Goal: Information Seeking & Learning: Learn about a topic

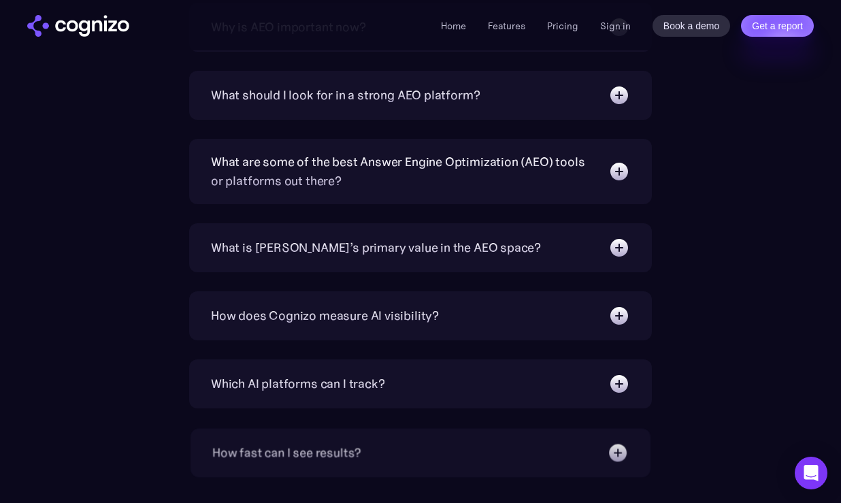
scroll to position [4526, 0]
click at [743, 297] on div "What is Answer Engine Optimization (AEO)? AEO is a digital marketing strategy f…" at bounding box center [421, 308] width 790 height 746
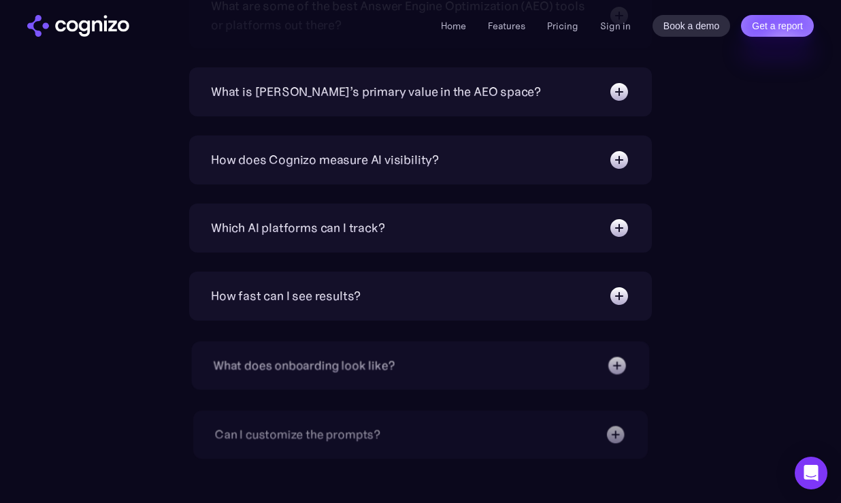
scroll to position [4692, 0]
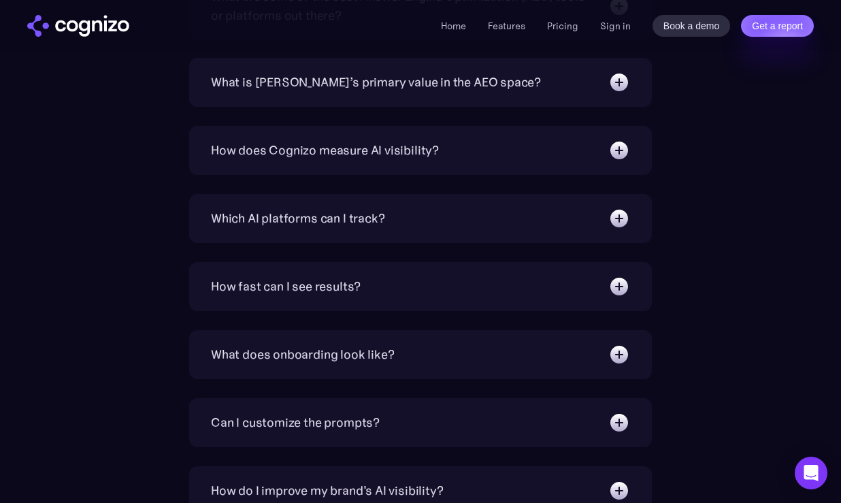
click at [615, 217] on img at bounding box center [620, 219] width 22 height 22
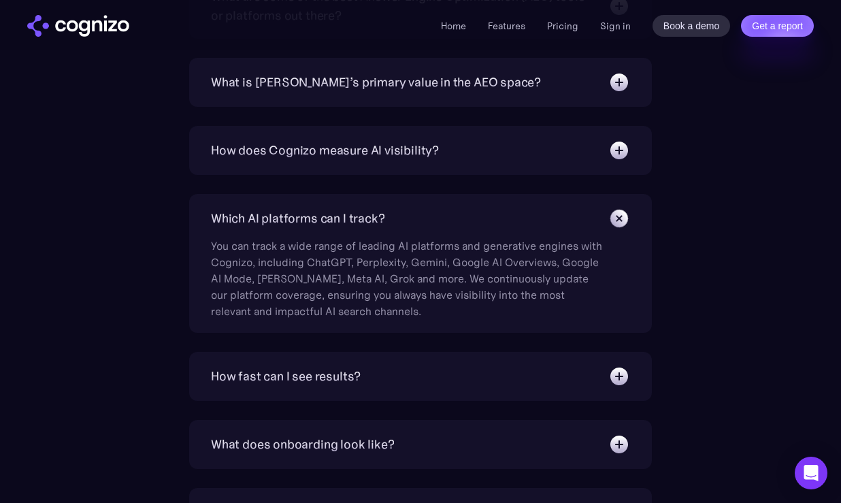
click at [624, 219] on img at bounding box center [619, 218] width 31 height 31
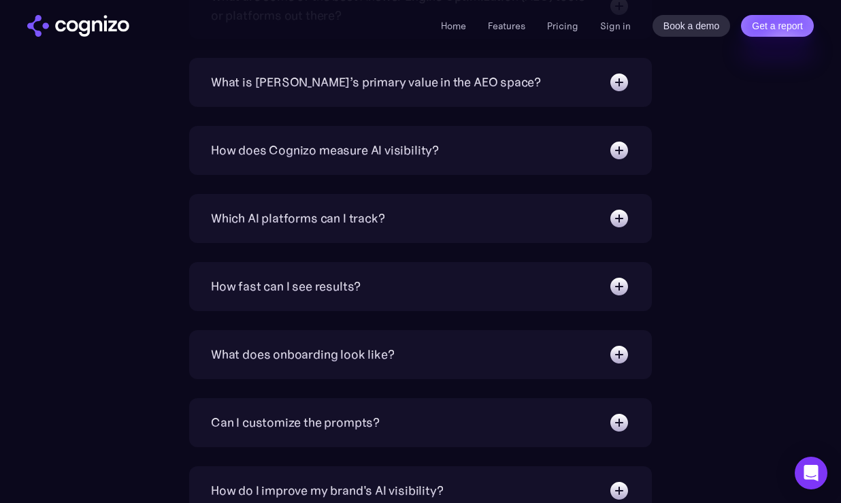
click at [709, 258] on div "What is Answer Engine Optimization (AEO)? AEO is a digital marketing strategy f…" at bounding box center [421, 142] width 790 height 746
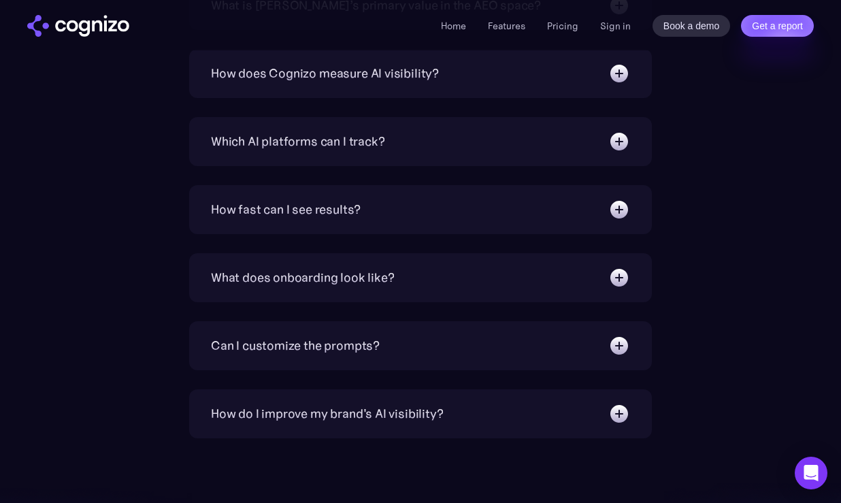
scroll to position [4819, 0]
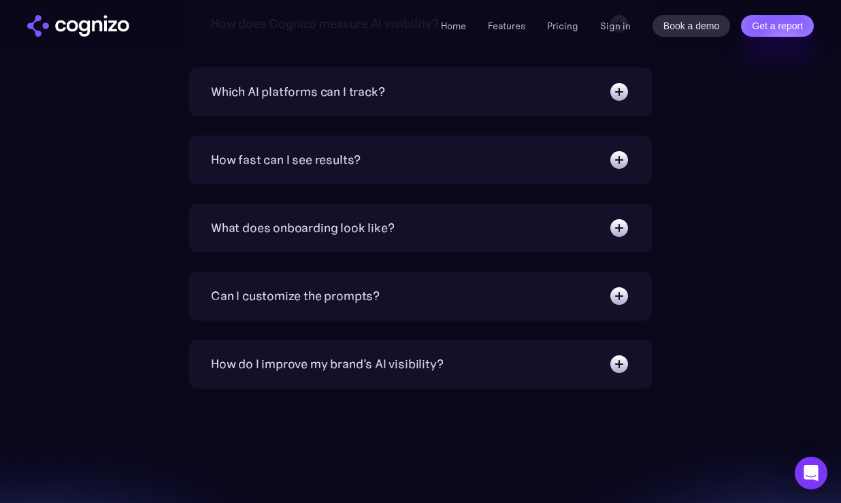
click at [624, 229] on img at bounding box center [620, 228] width 22 height 22
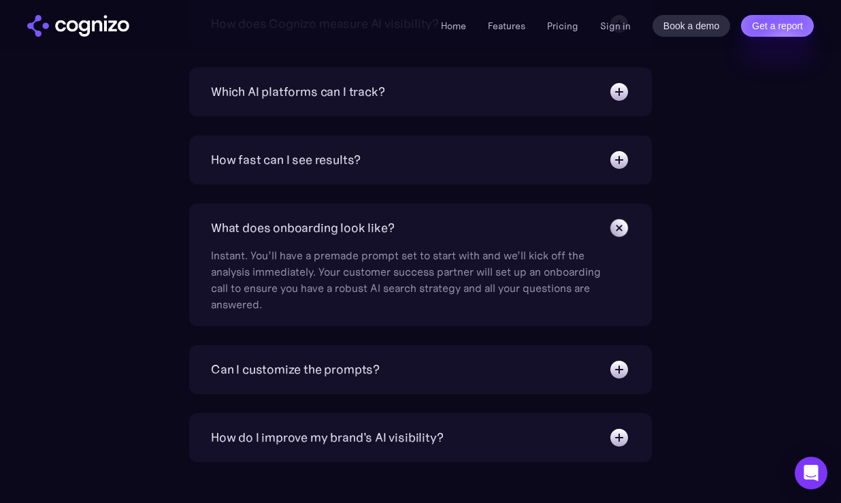
click at [624, 229] on img at bounding box center [619, 227] width 31 height 31
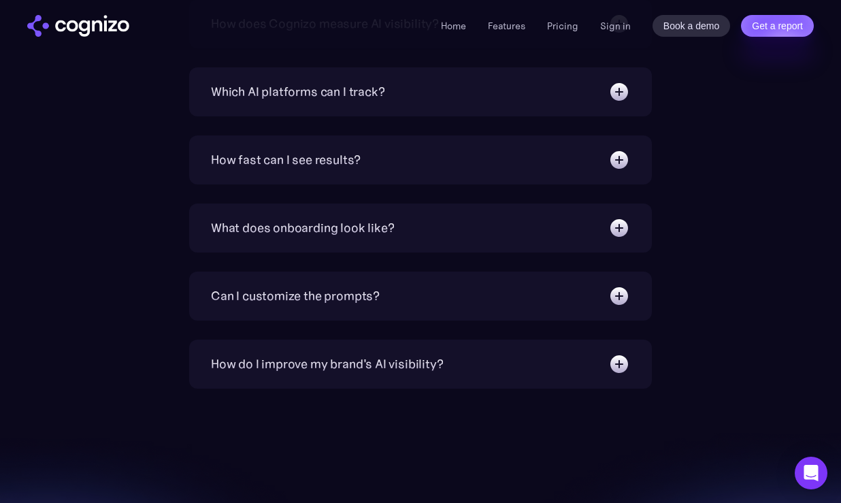
click at [624, 296] on img at bounding box center [620, 296] width 22 height 22
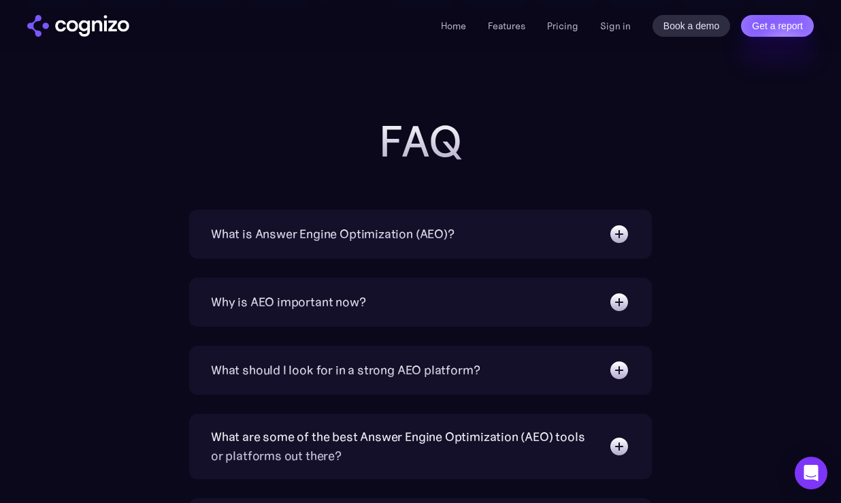
scroll to position [3885, 0]
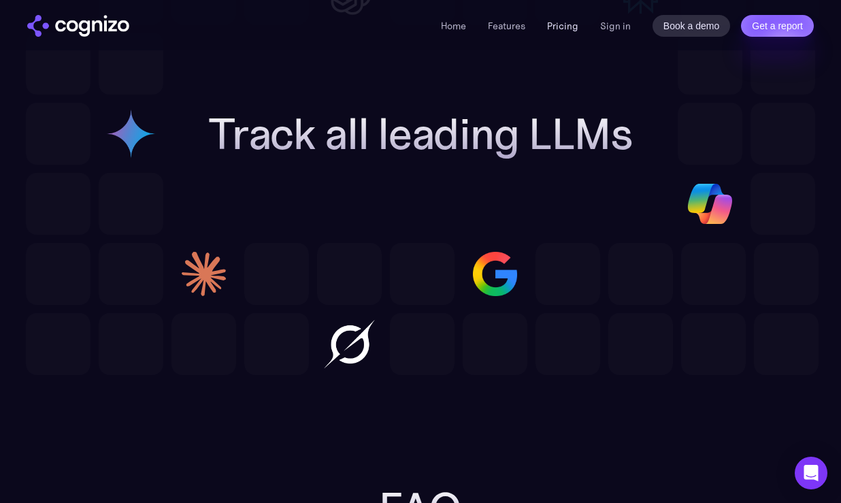
click at [564, 20] on link "Pricing" at bounding box center [562, 26] width 31 height 12
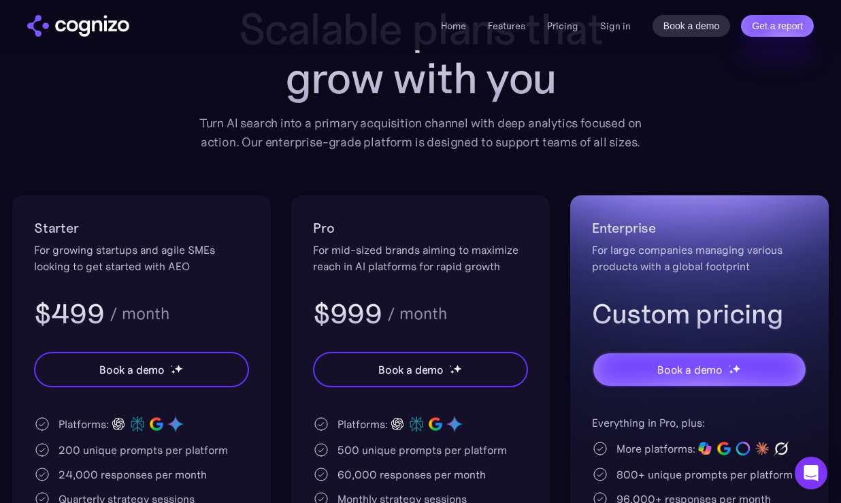
scroll to position [134, 0]
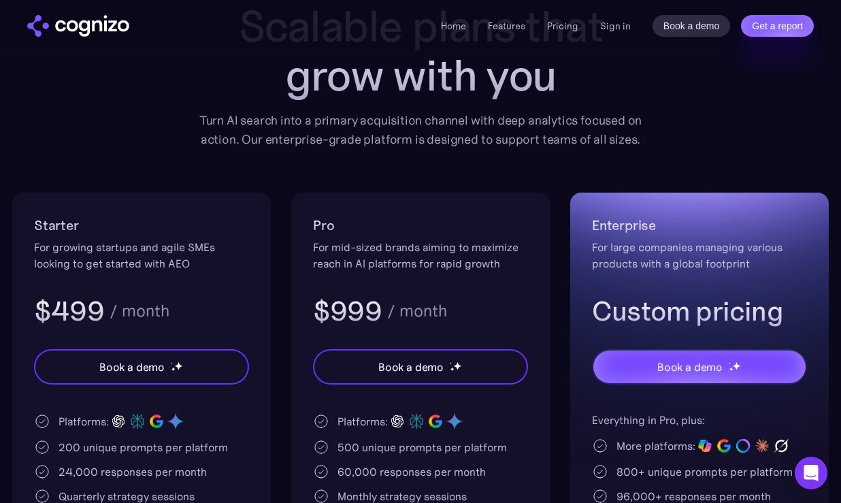
click at [419, 180] on div "Pricing Scalable plans that grow with you Turn AI search into a primary acquisi…" at bounding box center [420, 332] width 817 height 722
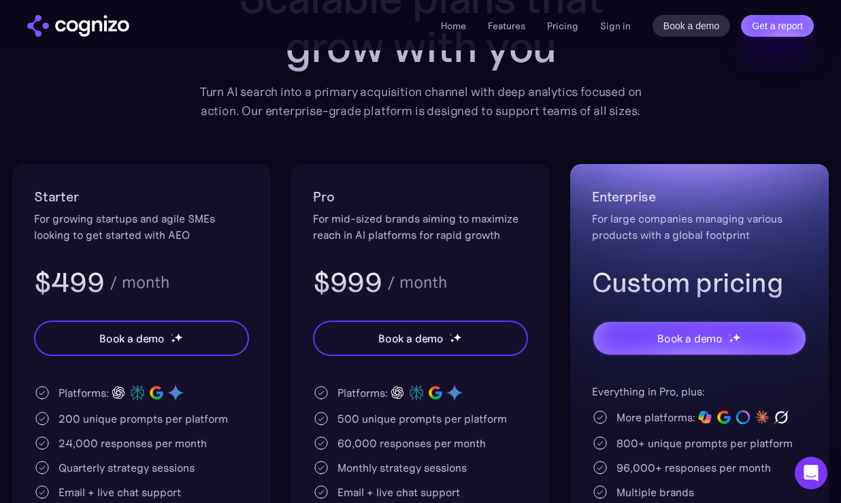
scroll to position [167, 0]
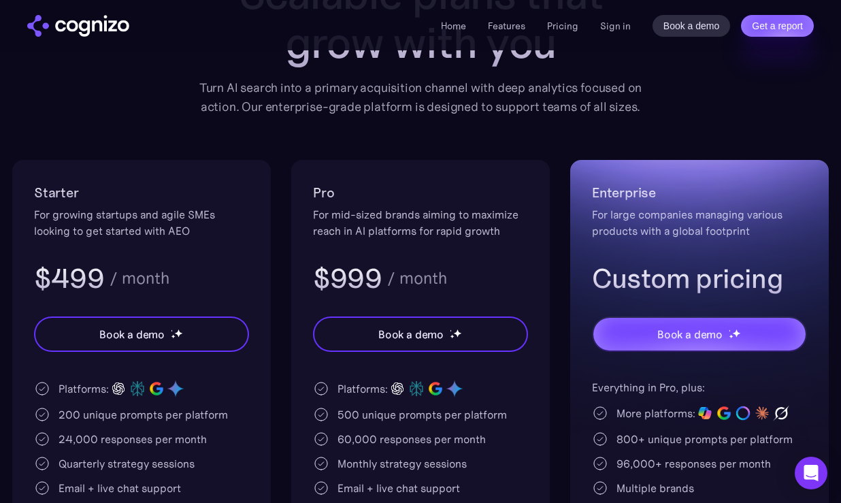
click at [684, 99] on div "Pricing Scalable plans that grow with you Turn AI search into a primary acquisi…" at bounding box center [420, 299] width 817 height 722
click at [565, 29] on link "Pricing" at bounding box center [562, 26] width 31 height 12
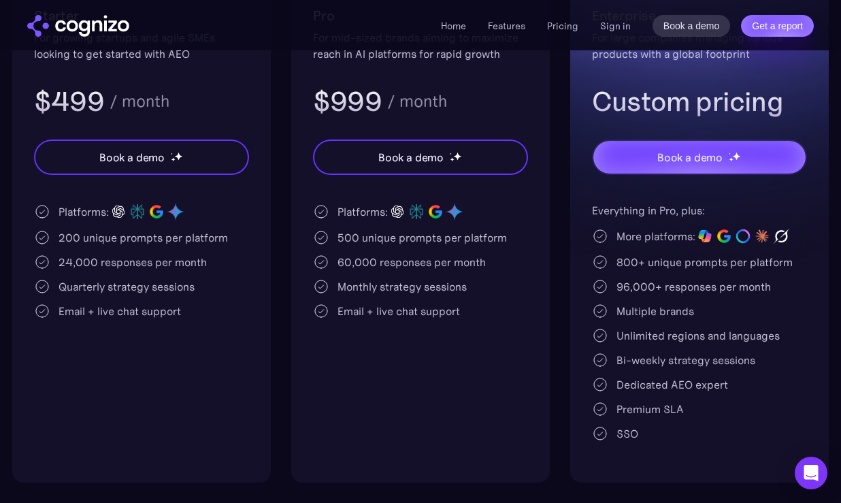
scroll to position [388, 0]
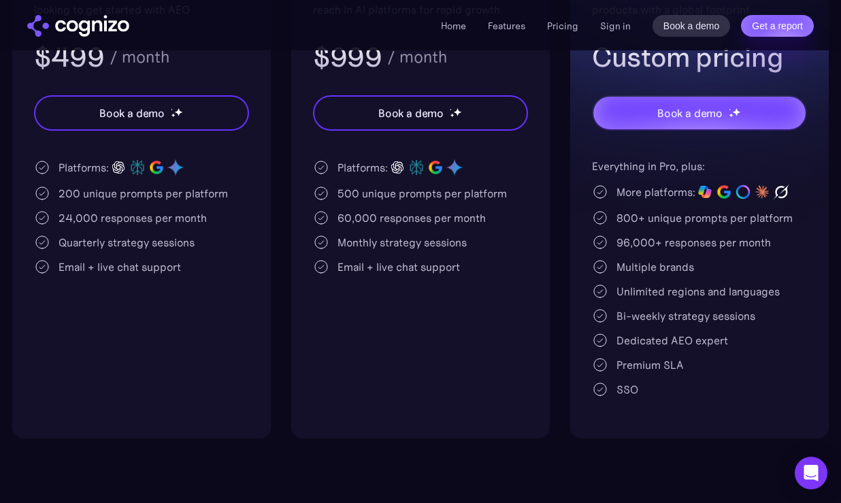
click at [740, 434] on div "Enterprise For large companies managing various products with a global footprin…" at bounding box center [699, 189] width 259 height 500
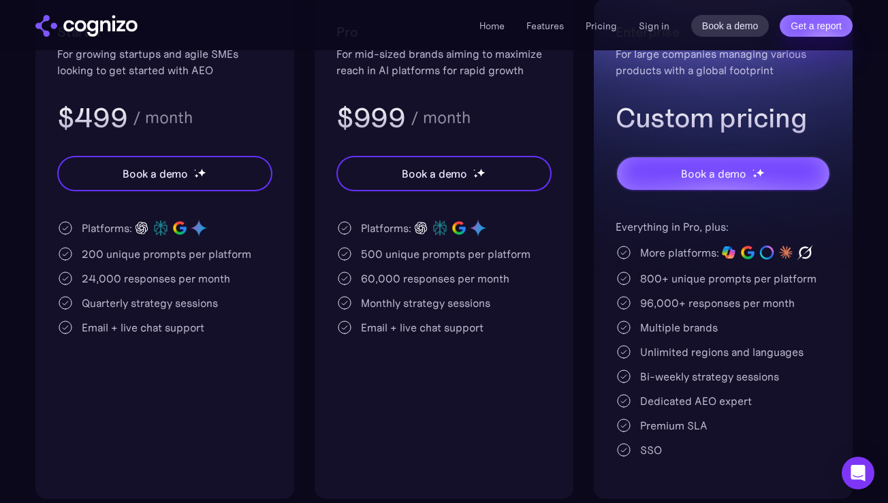
scroll to position [417, 0]
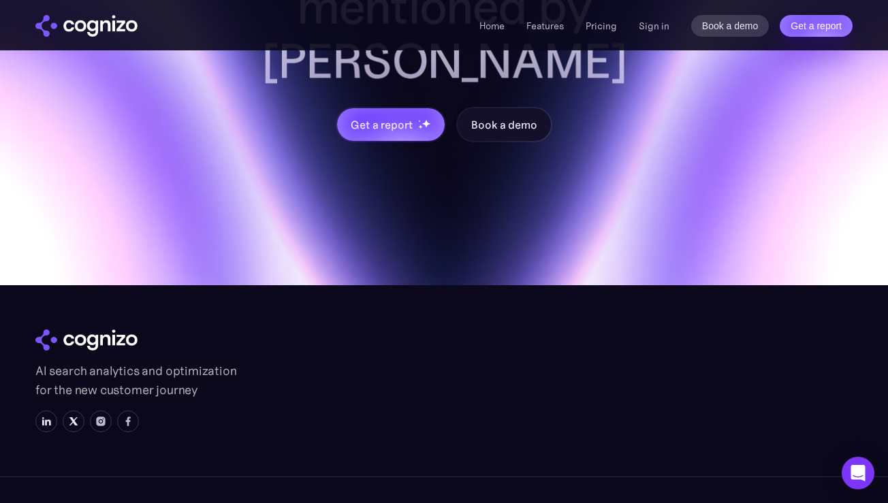
scroll to position [4210, 0]
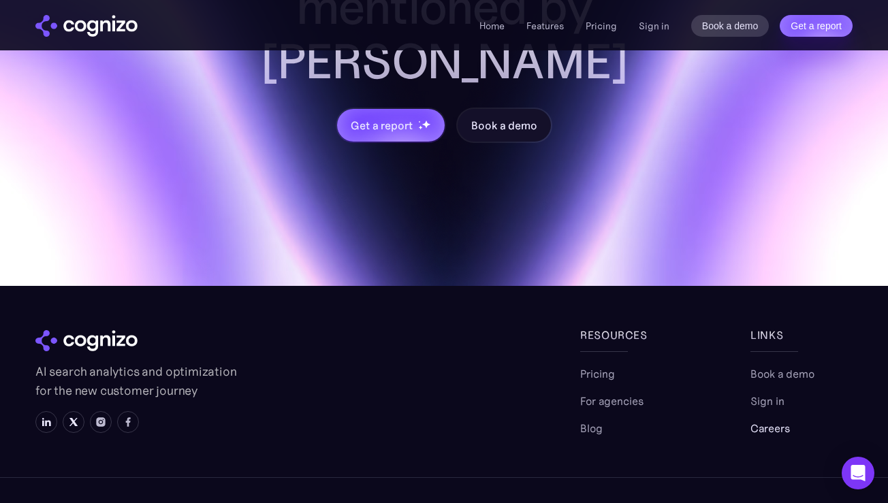
click at [772, 420] on link "Careers" at bounding box center [769, 428] width 39 height 16
